Goal: Book appointment/travel/reservation

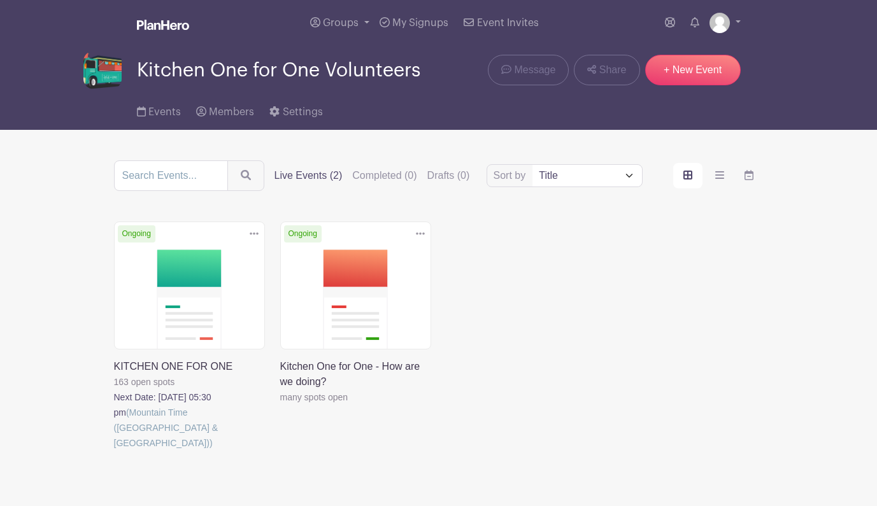
click at [114, 451] on link at bounding box center [114, 451] width 0 height 0
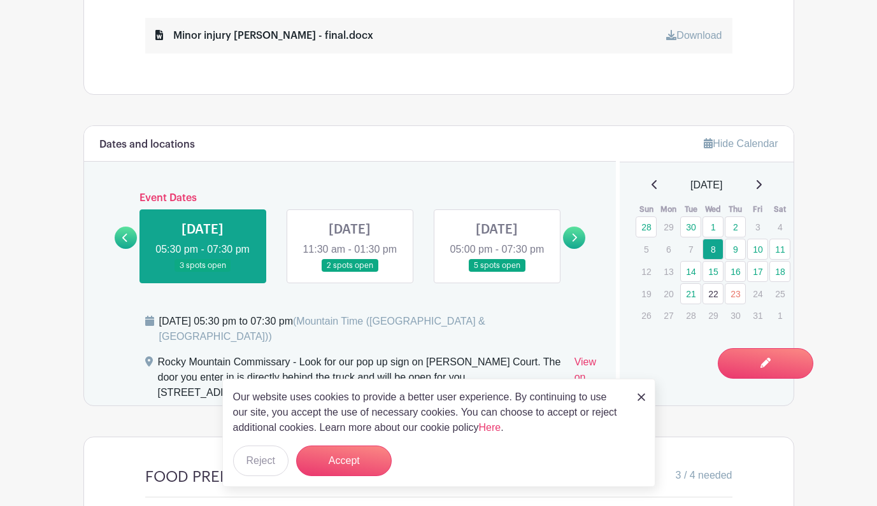
scroll to position [709, 0]
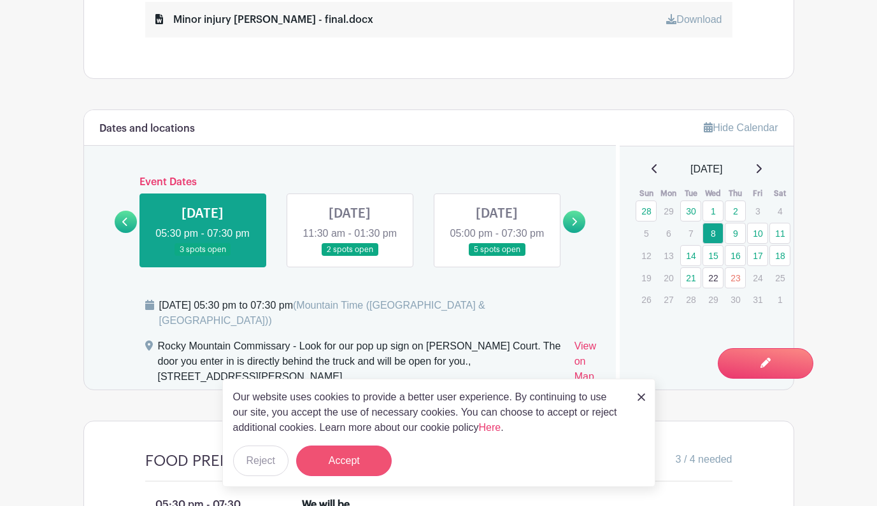
click at [330, 464] on button "Accept" at bounding box center [344, 461] width 96 height 31
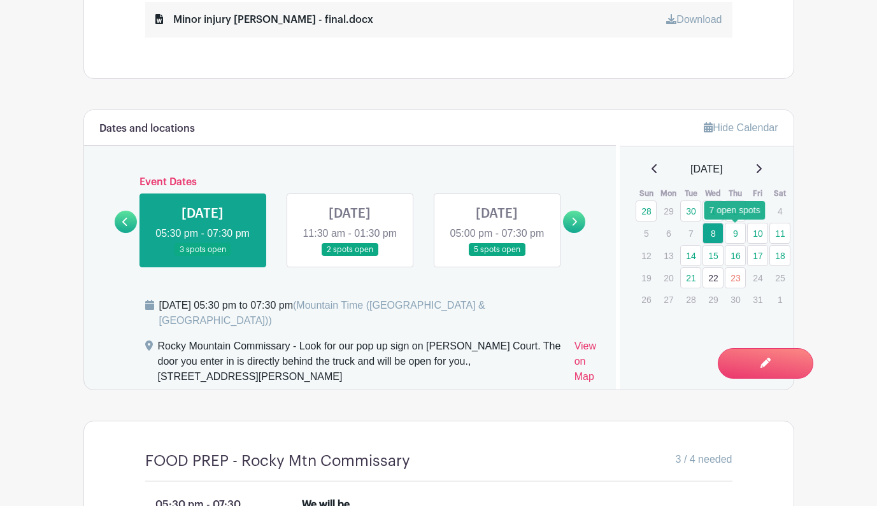
click at [737, 233] on link "9" at bounding box center [735, 233] width 21 height 21
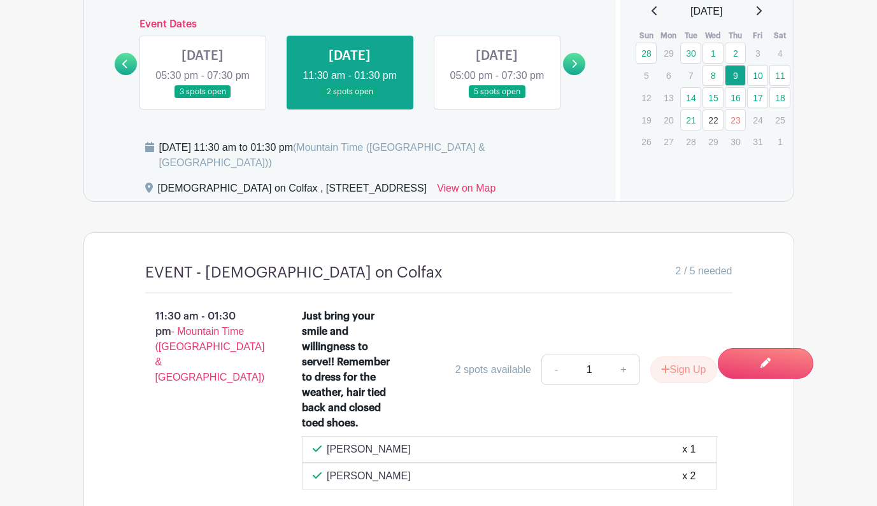
scroll to position [854, 0]
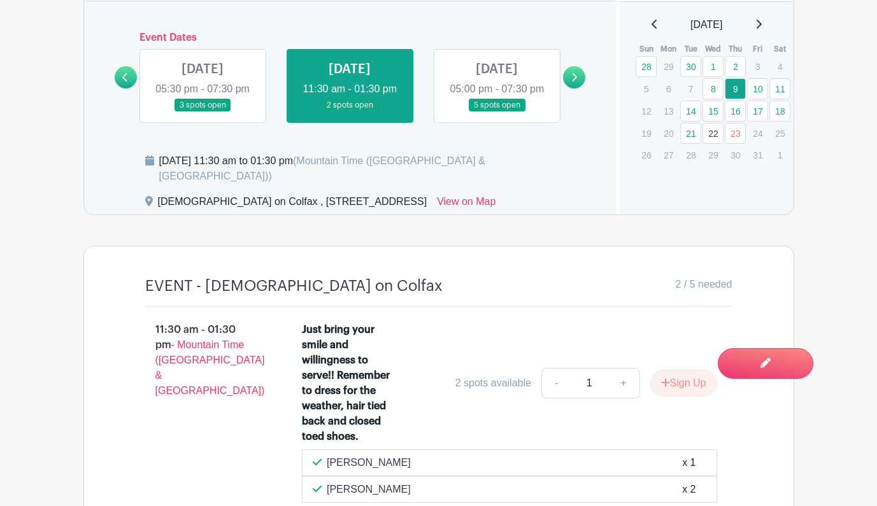
click at [497, 112] on link at bounding box center [497, 112] width 0 height 0
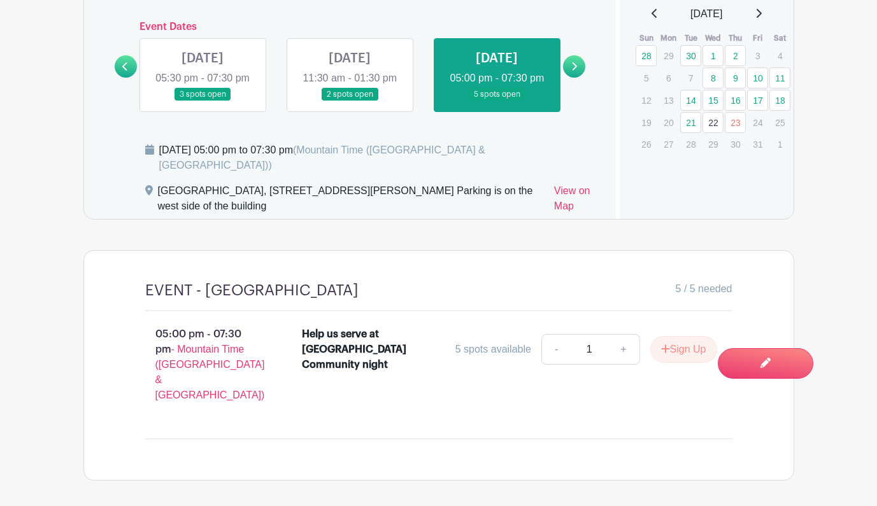
scroll to position [864, 0]
